Goal: Transaction & Acquisition: Purchase product/service

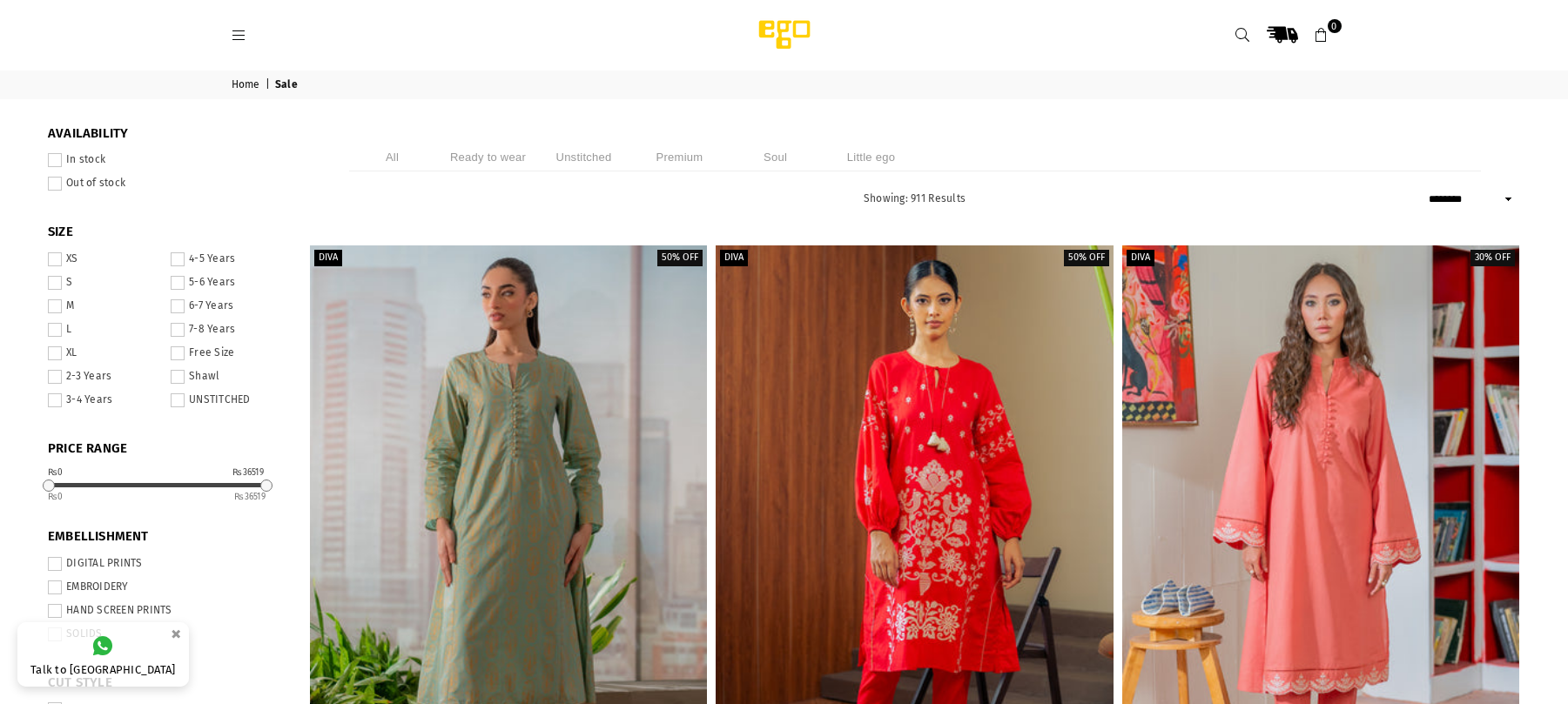
select select "******"
click at [238, 37] on icon at bounding box center [239, 36] width 16 height 16
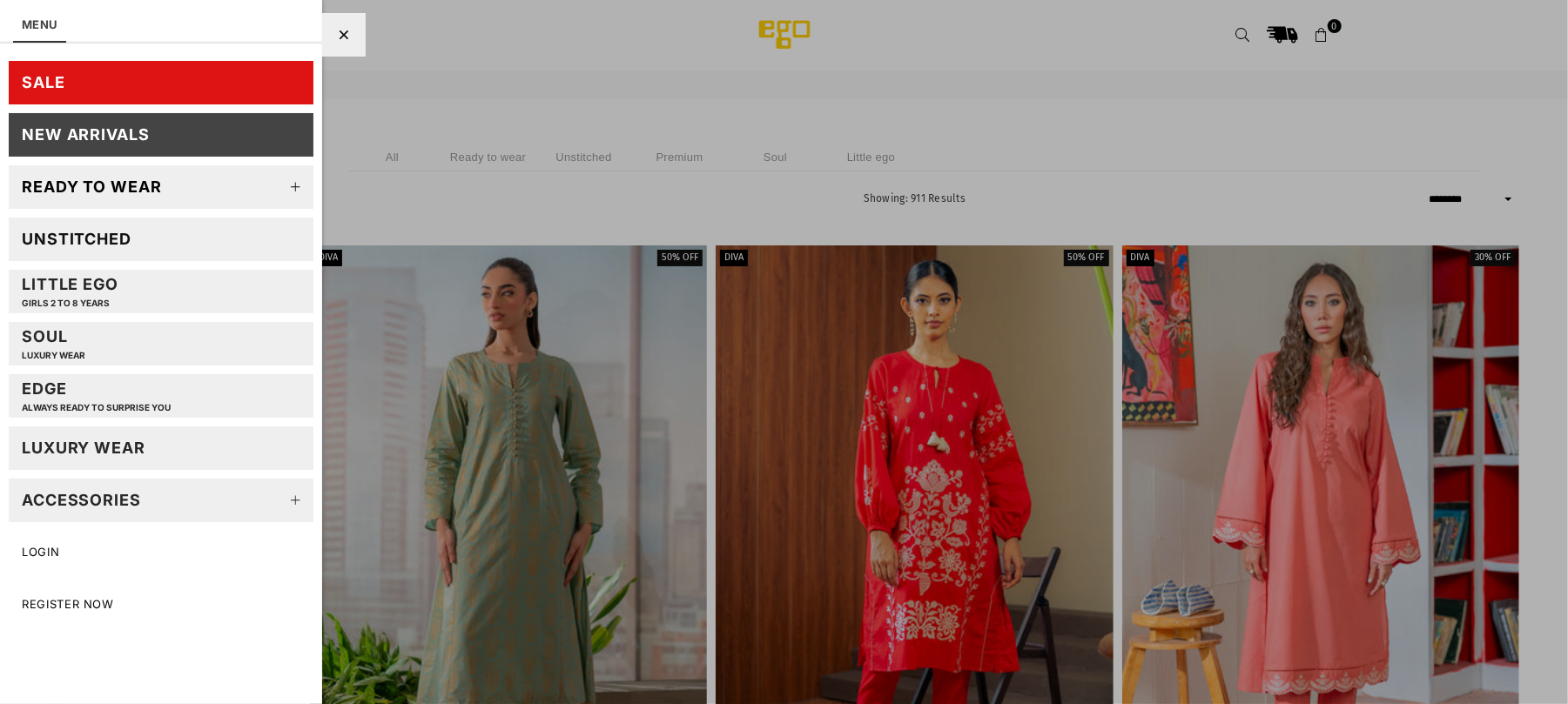
click at [300, 186] on icon at bounding box center [296, 187] width 35 height 35
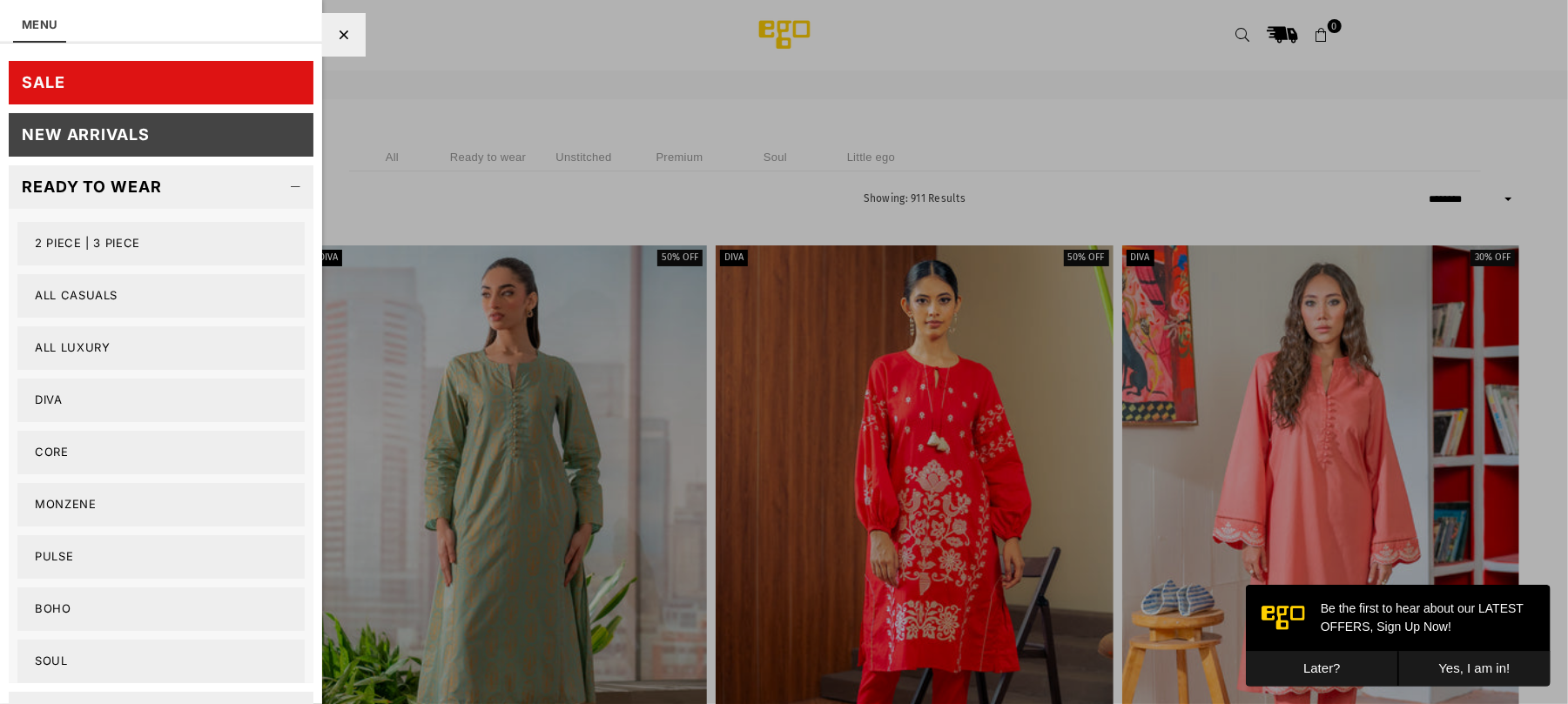
click at [85, 306] on link "All Casuals" at bounding box center [161, 296] width 287 height 44
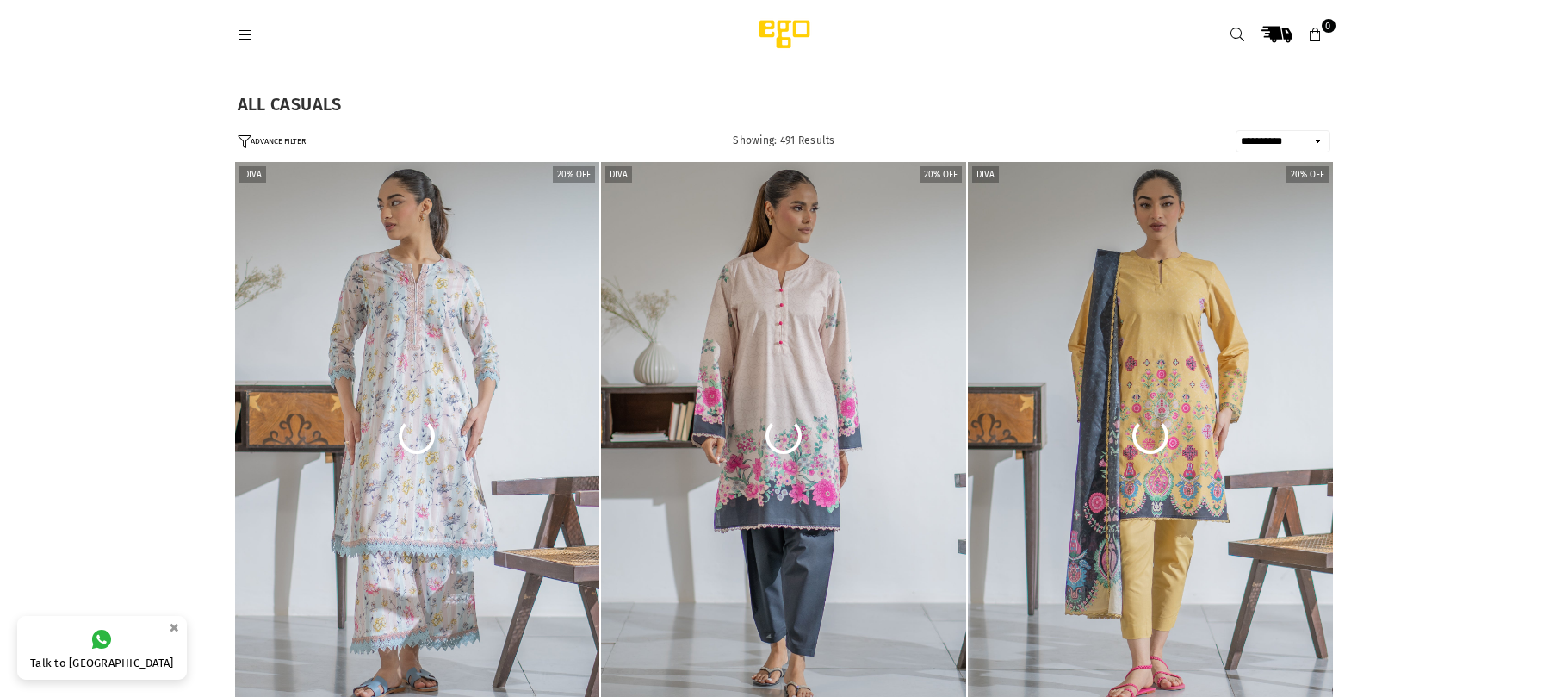
select select "**********"
click at [258, 142] on button "ADVANCE FILTER" at bounding box center [271, 141] width 68 height 15
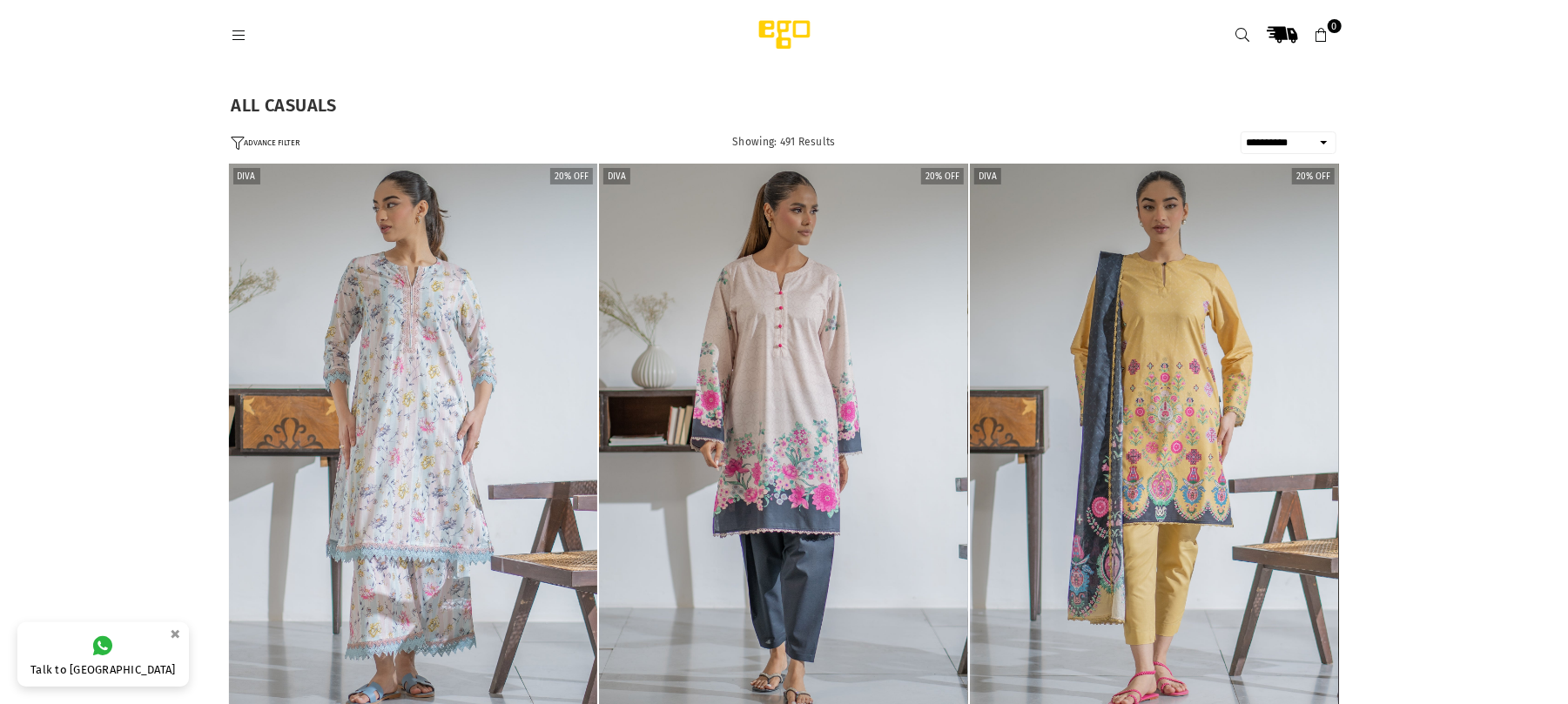
click at [261, 144] on button "ADVANCE FILTER" at bounding box center [265, 143] width 69 height 15
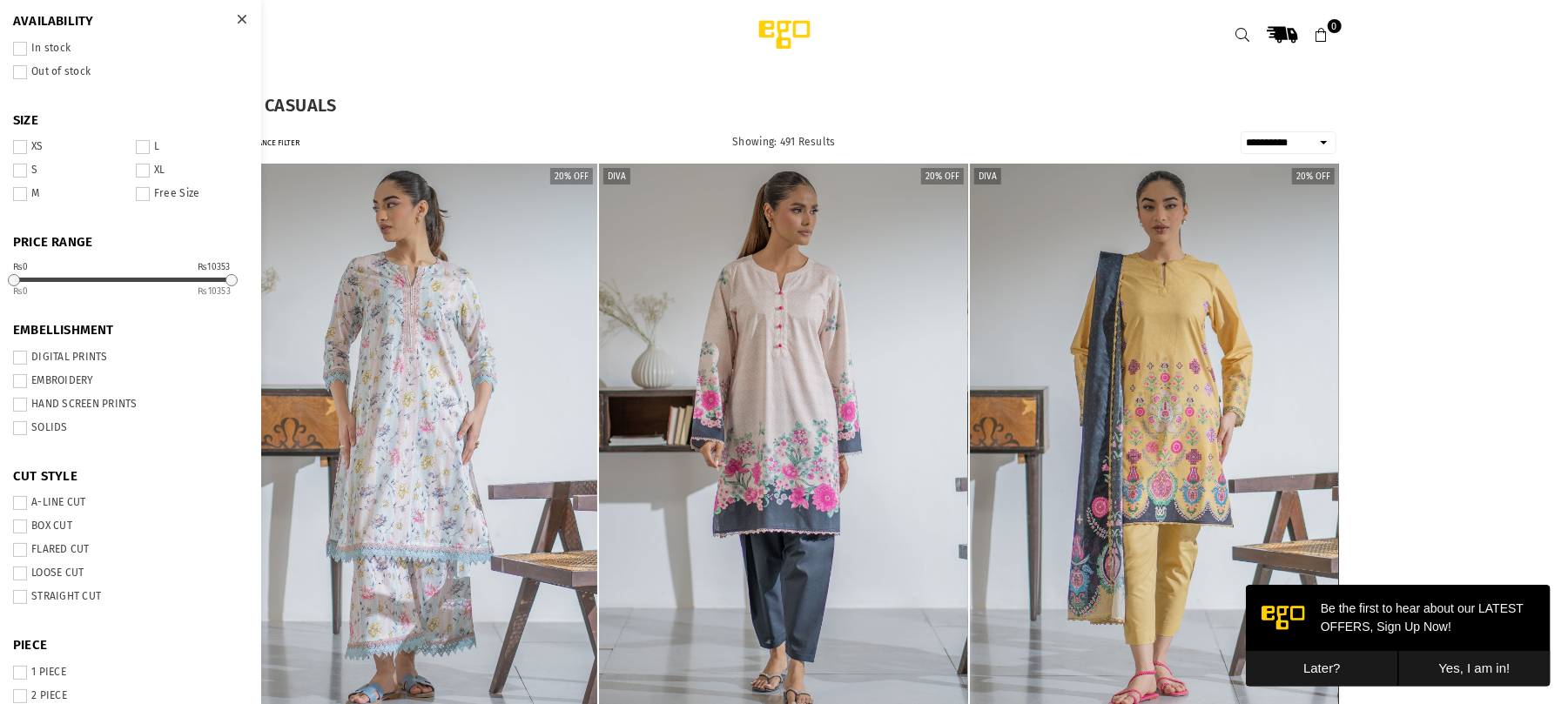
click at [16, 197] on span at bounding box center [20, 194] width 14 height 14
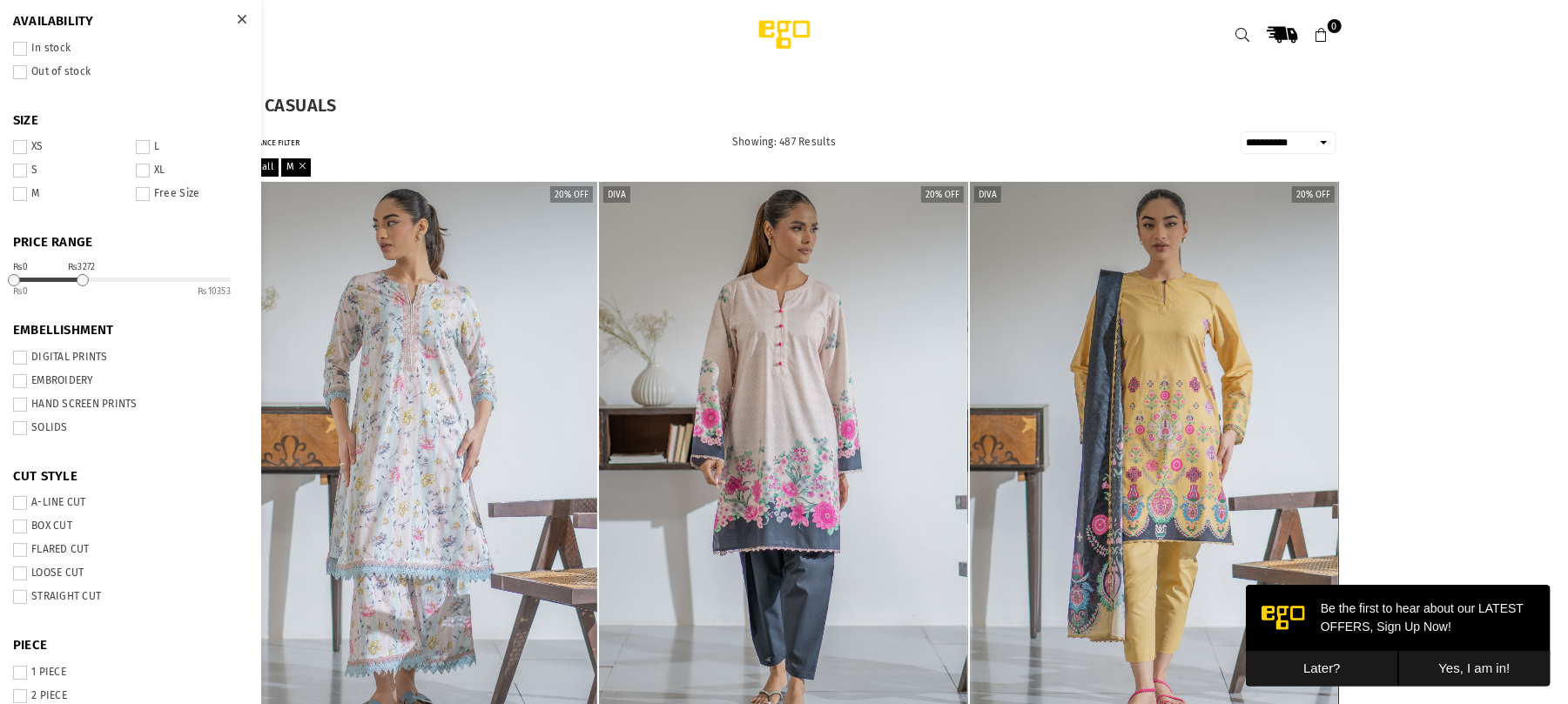
drag, startPoint x: 230, startPoint y: 278, endPoint x: 81, endPoint y: 286, distance: 149.2
click at [81, 286] on div "₨0 ₨3272 0 10353" at bounding box center [122, 287] width 217 height 19
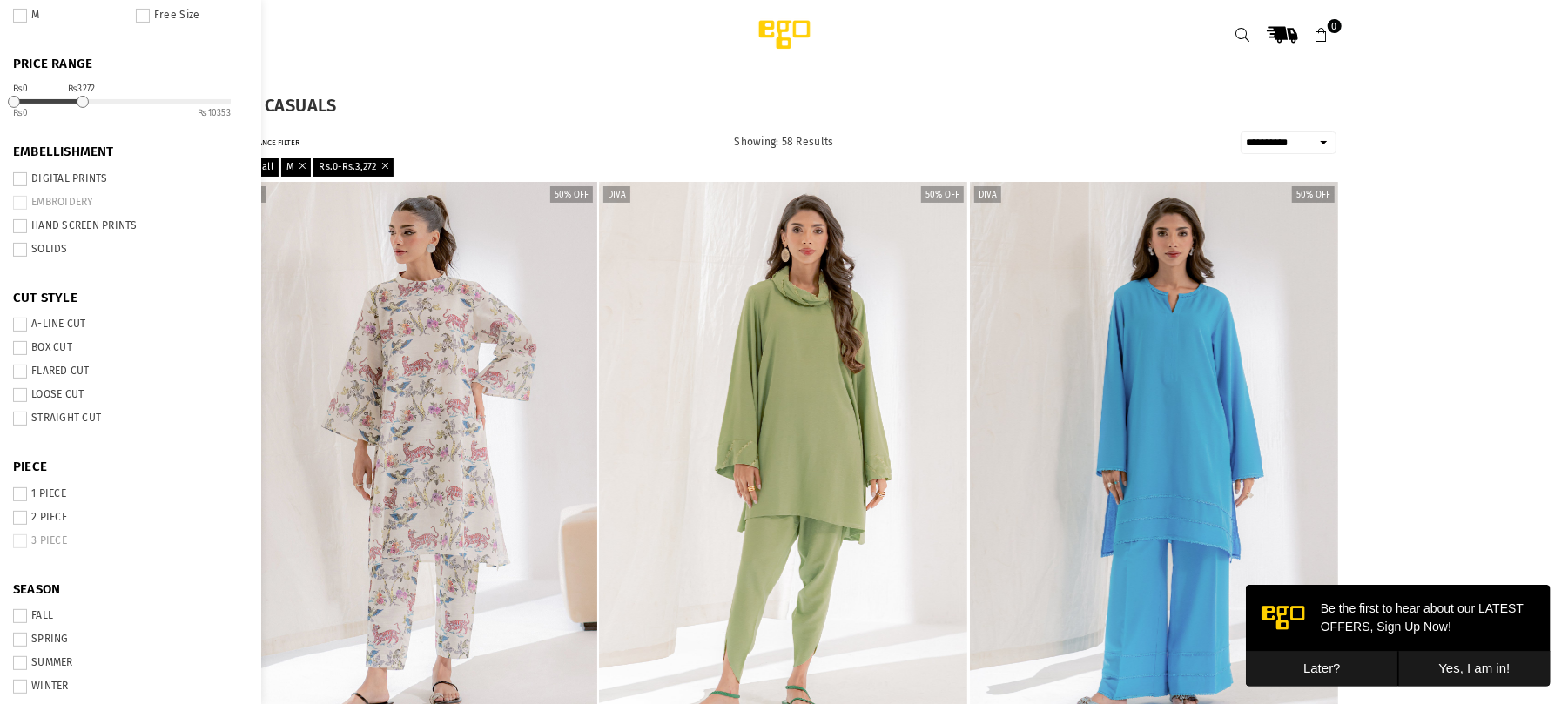
scroll to position [233, 0]
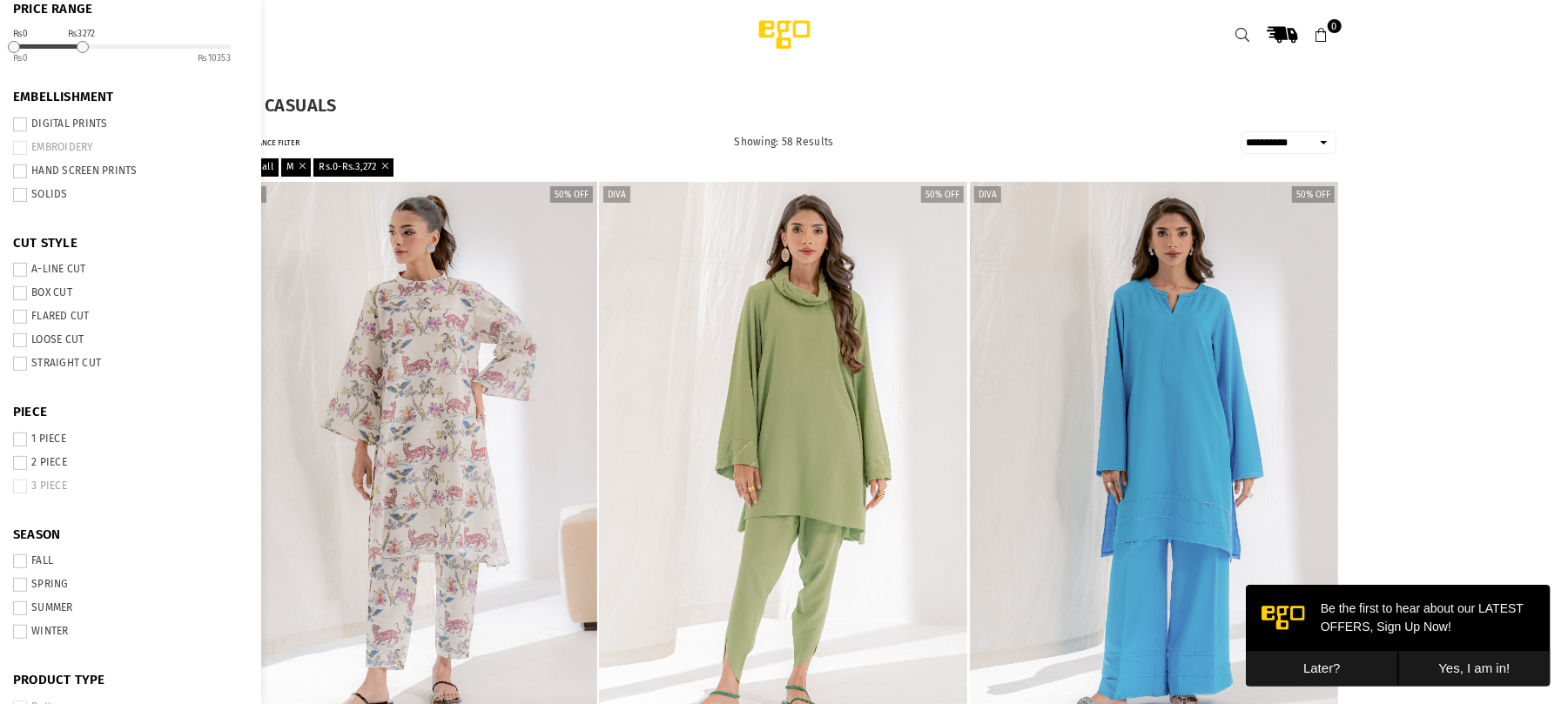
click at [18, 461] on span at bounding box center [20, 463] width 14 height 14
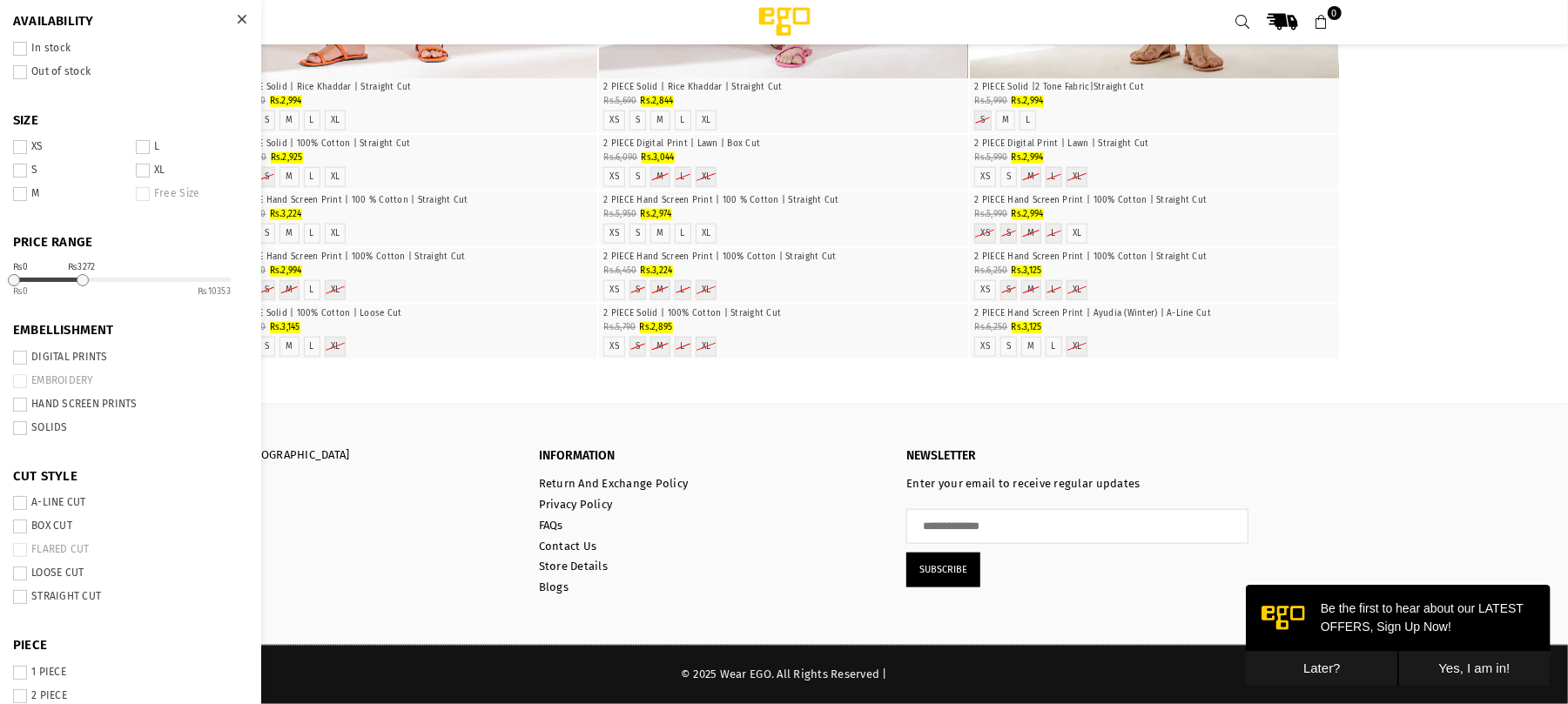
scroll to position [2925, 0]
